Goal: Task Accomplishment & Management: Use online tool/utility

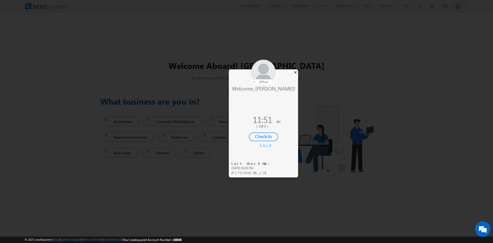
click at [295, 73] on div "×" at bounding box center [295, 72] width 5 height 6
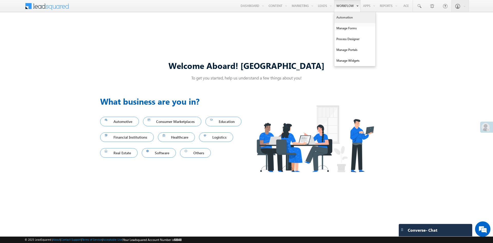
click at [343, 18] on link "Automation" at bounding box center [354, 17] width 41 height 11
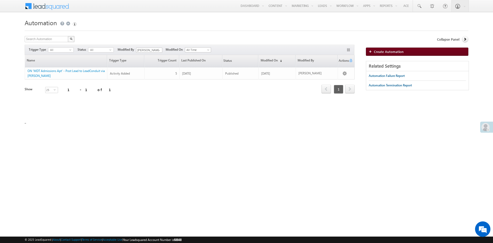
drag, startPoint x: 384, startPoint y: 51, endPoint x: 372, endPoint y: 54, distance: 12.5
click at [384, 51] on span "Create Automation" at bounding box center [389, 51] width 30 height 4
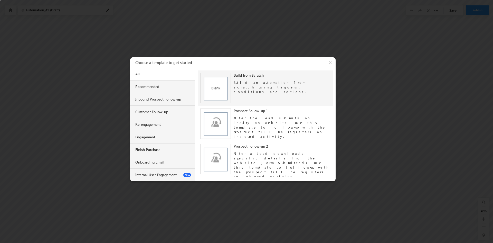
click at [220, 87] on img at bounding box center [215, 88] width 31 height 31
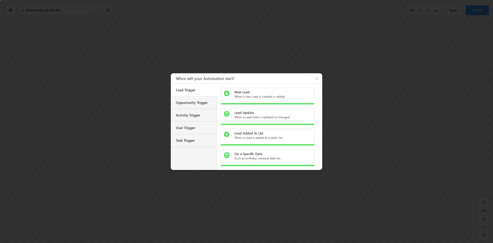
click at [241, 96] on div "When a new Lead is created or added" at bounding box center [270, 96] width 72 height 5
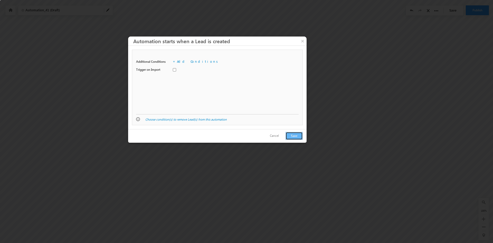
click at [296, 134] on button "Save" at bounding box center [293, 136] width 17 height 8
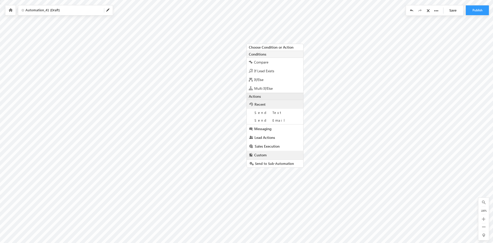
click at [263, 156] on span "Custom" at bounding box center [260, 154] width 12 height 5
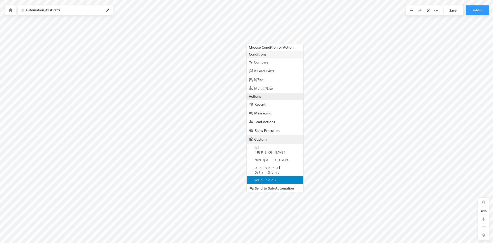
click at [263, 177] on span "Webhook" at bounding box center [265, 179] width 23 height 4
